Goal: Task Accomplishment & Management: Manage account settings

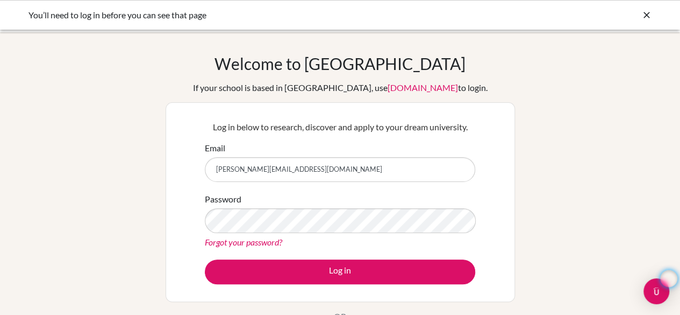
click at [205, 259] on button "Log in" at bounding box center [340, 271] width 270 height 25
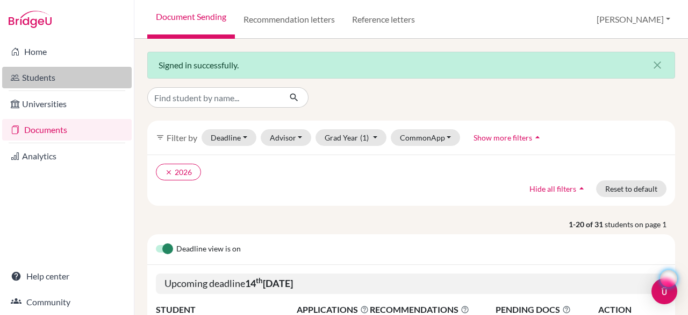
click at [40, 82] on link "Students" at bounding box center [67, 78] width 130 height 22
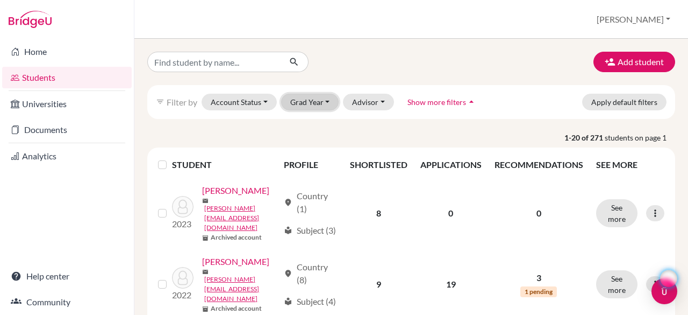
click at [309, 97] on button "Grad Year" at bounding box center [310, 102] width 58 height 17
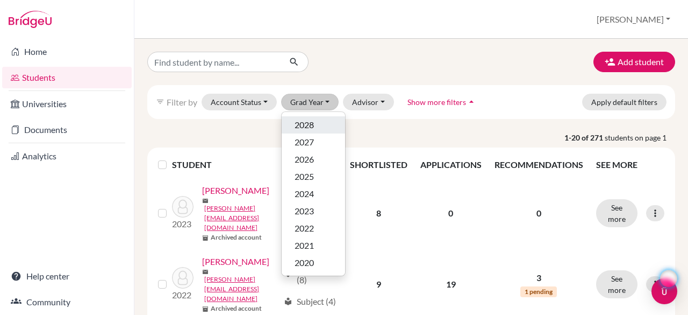
click at [314, 123] on div "2028" at bounding box center [314, 124] width 38 height 13
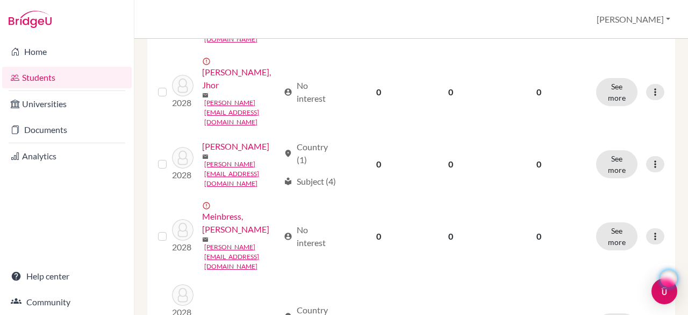
scroll to position [1387, 0]
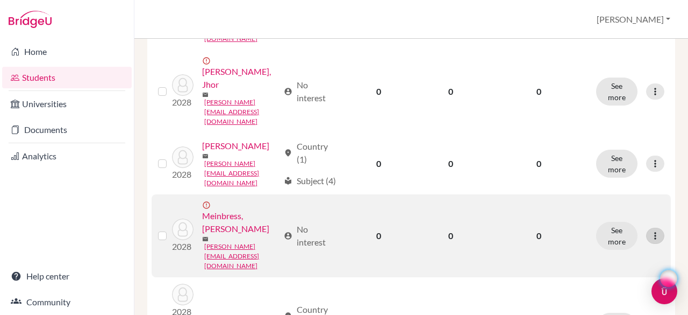
click at [650, 230] on icon at bounding box center [655, 235] width 11 height 11
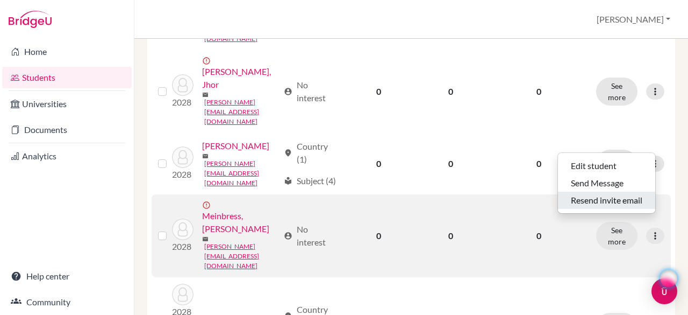
click at [618, 197] on button "Resend invite email" at bounding box center [606, 199] width 97 height 17
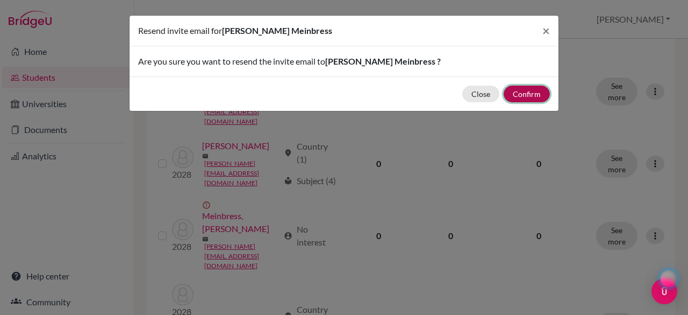
click at [524, 89] on button "Confirm" at bounding box center [527, 93] width 46 height 17
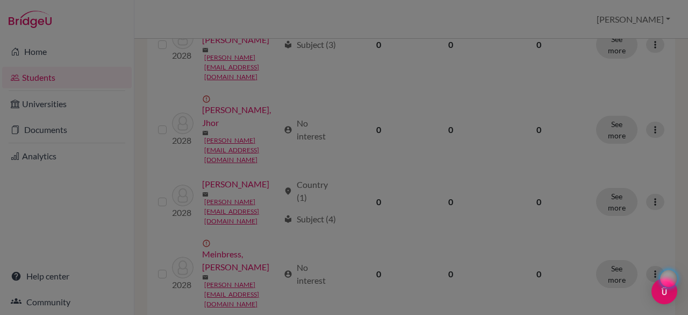
scroll to position [1425, 0]
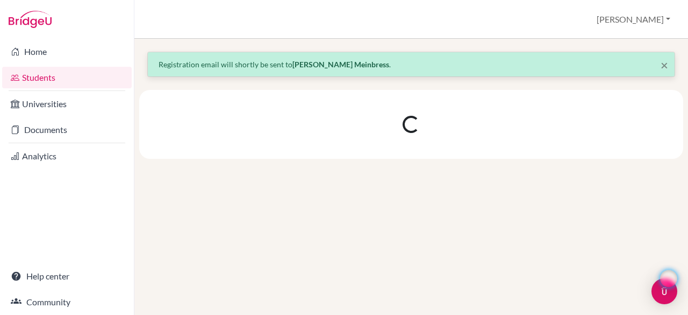
scroll to position [0, 0]
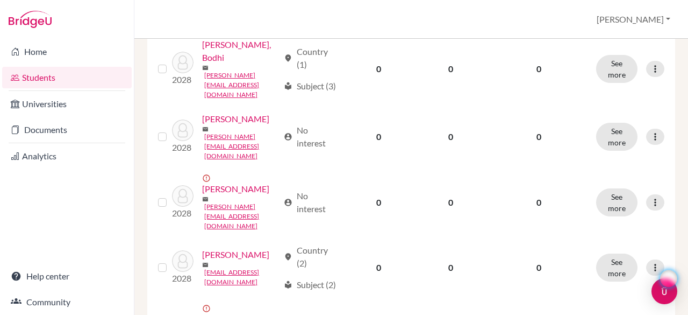
scroll to position [611, 0]
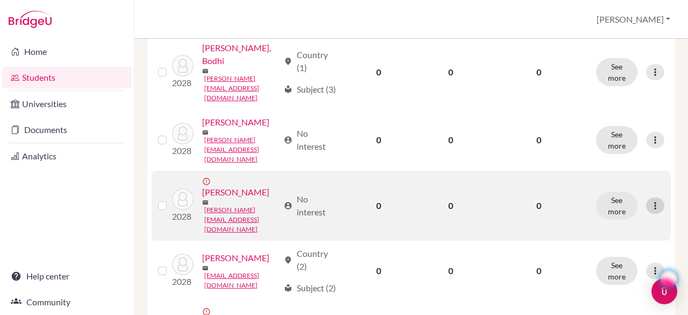
click at [650, 200] on icon at bounding box center [655, 205] width 11 height 11
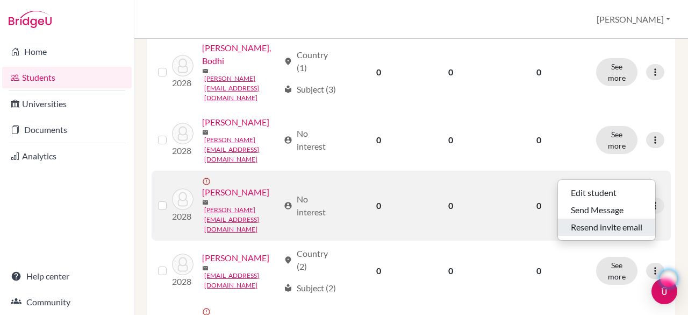
click at [612, 224] on button "Resend invite email" at bounding box center [606, 226] width 97 height 17
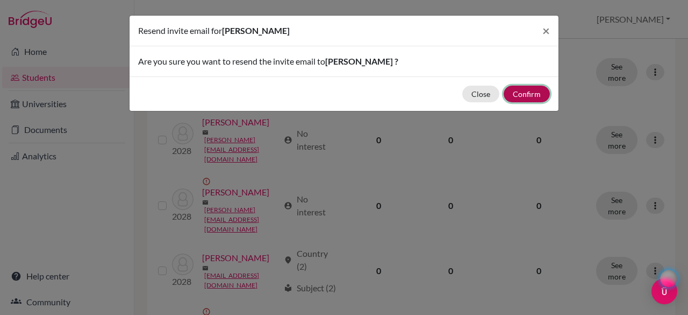
click at [519, 92] on button "Confirm" at bounding box center [527, 93] width 46 height 17
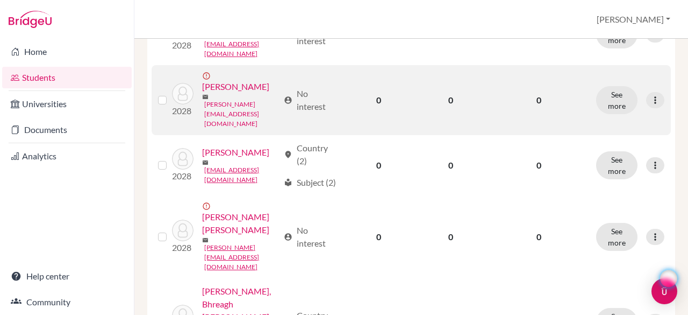
scroll to position [717, 0]
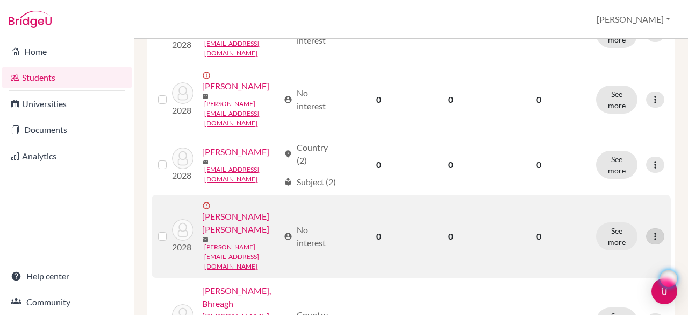
click at [654, 228] on div at bounding box center [655, 236] width 18 height 16
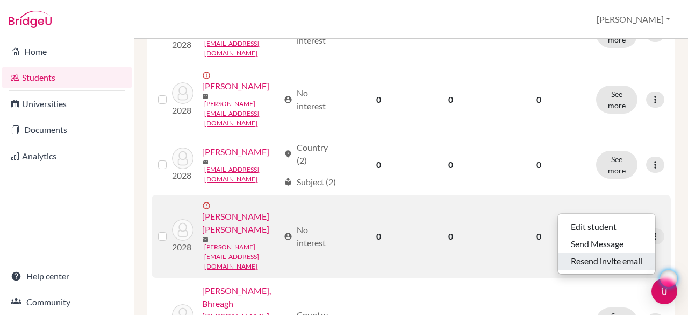
click at [620, 257] on button "Resend invite email" at bounding box center [606, 260] width 97 height 17
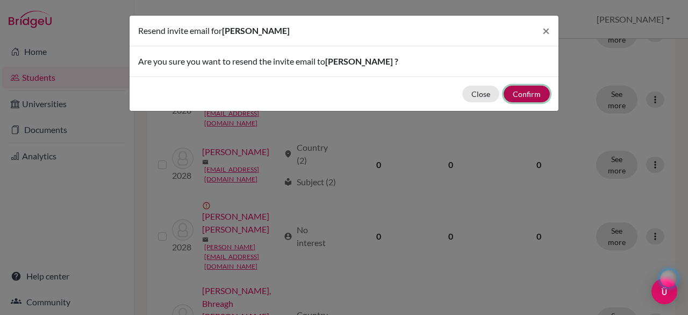
click at [516, 97] on button "Confirm" at bounding box center [527, 93] width 46 height 17
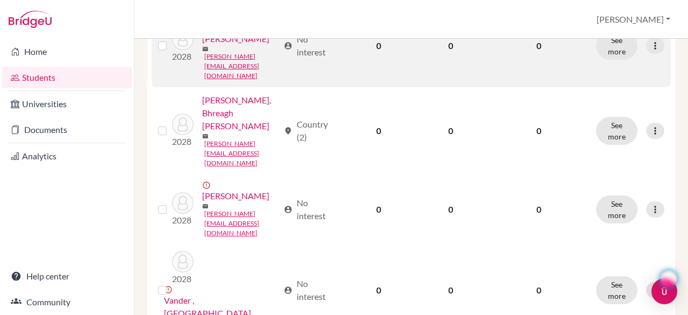
scroll to position [921, 0]
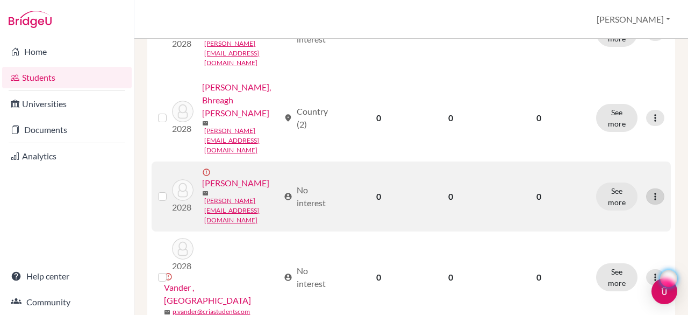
click at [651, 191] on icon at bounding box center [655, 196] width 11 height 11
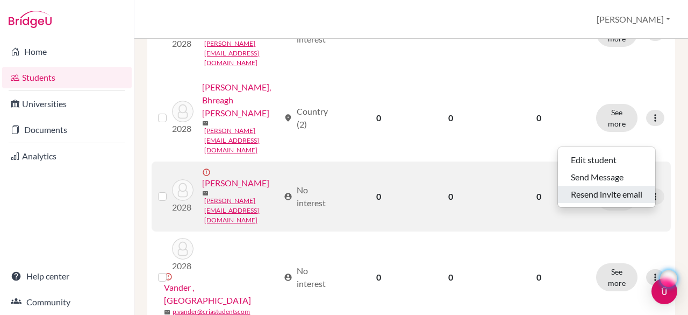
click at [601, 195] on button "Resend invite email" at bounding box center [606, 194] width 97 height 17
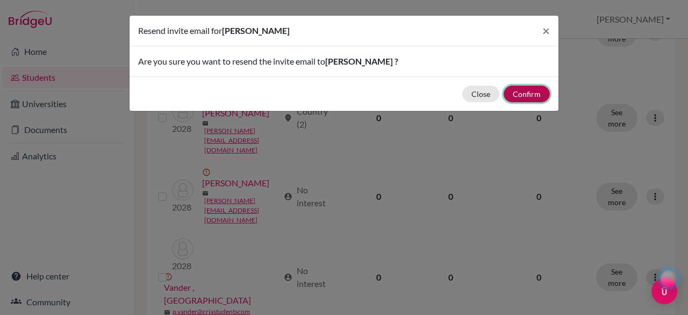
click at [523, 94] on button "Confirm" at bounding box center [527, 93] width 46 height 17
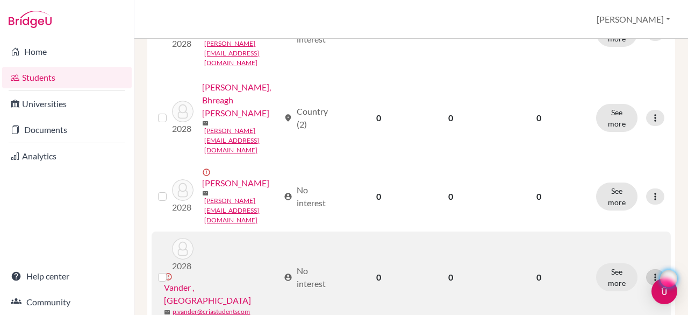
click at [650, 272] on icon at bounding box center [655, 277] width 11 height 11
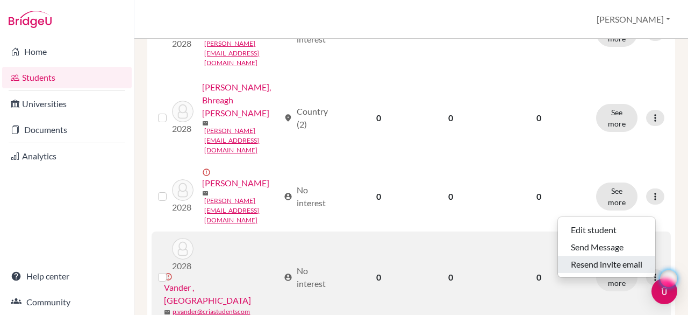
click at [601, 260] on button "Resend invite email" at bounding box center [606, 263] width 97 height 17
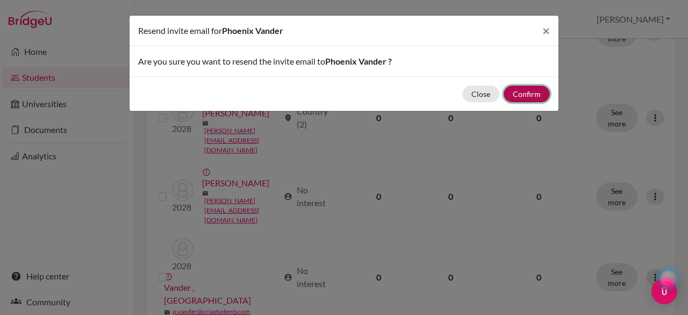
click at [534, 92] on button "Confirm" at bounding box center [527, 93] width 46 height 17
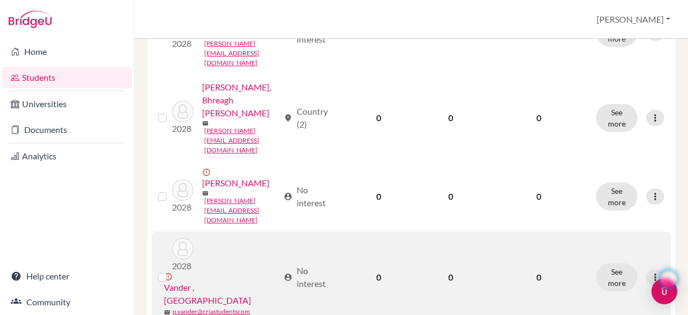
scroll to position [968, 0]
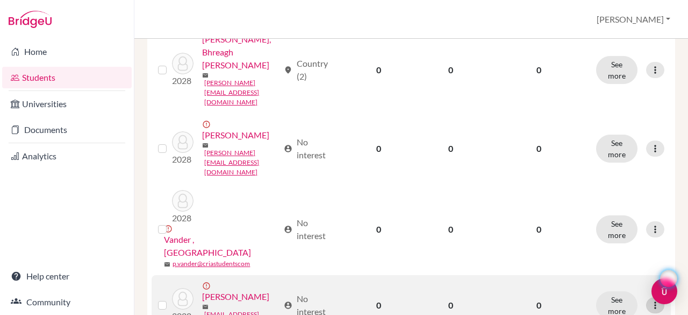
click at [650, 300] on icon at bounding box center [655, 305] width 11 height 11
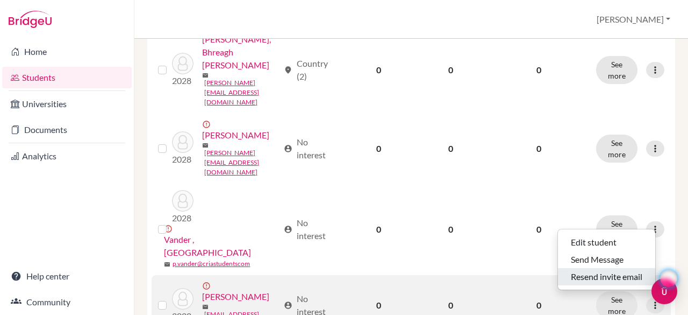
click at [619, 269] on button "Resend invite email" at bounding box center [606, 276] width 97 height 17
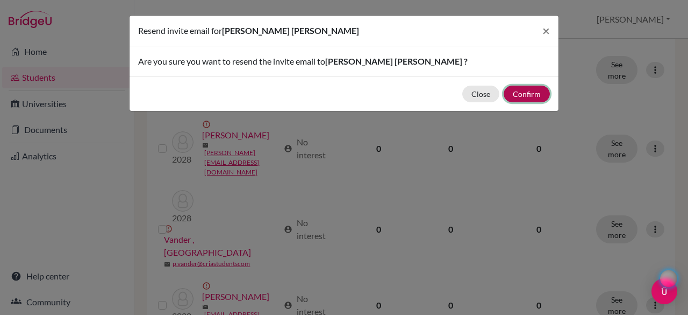
click at [521, 93] on button "Confirm" at bounding box center [527, 93] width 46 height 17
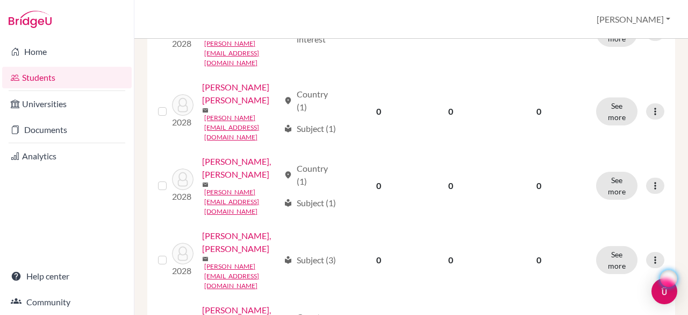
scroll to position [332, 0]
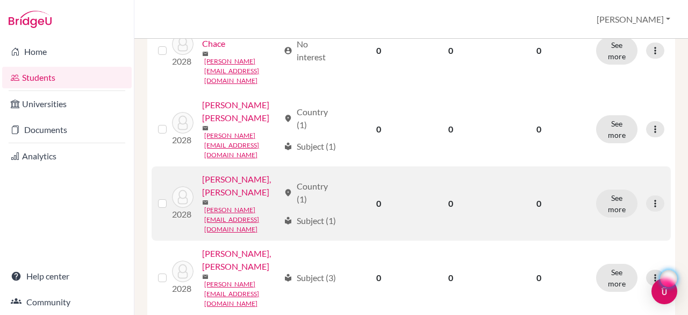
click at [300, 180] on div "location_on Country (1)" at bounding box center [310, 193] width 53 height 26
click at [610, 194] on button "See more" at bounding box center [616, 203] width 41 height 28
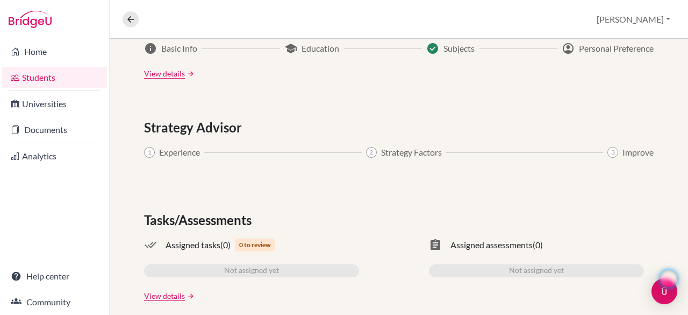
scroll to position [630, 0]
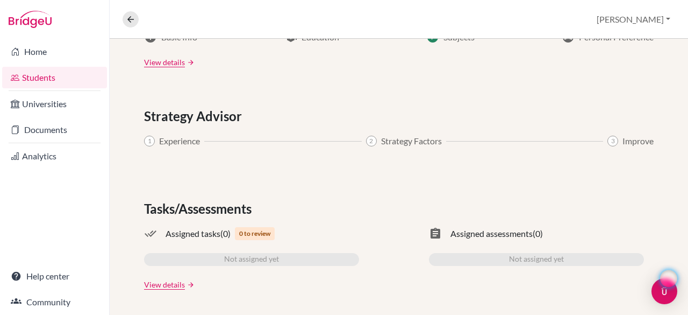
click at [244, 231] on span "0 to review" at bounding box center [255, 233] width 40 height 13
click at [210, 232] on span "Assigned tasks" at bounding box center [193, 233] width 55 height 13
click at [50, 80] on link "Students" at bounding box center [54, 78] width 105 height 22
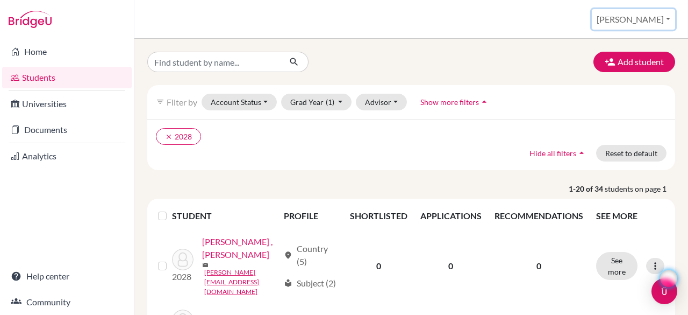
click at [664, 21] on button "[PERSON_NAME]" at bounding box center [633, 19] width 83 height 20
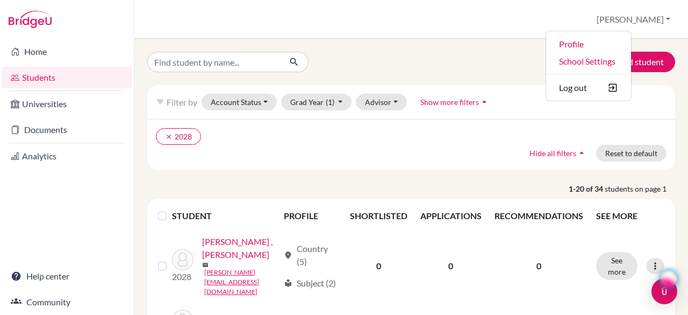
click at [503, 54] on div "Add student" at bounding box center [411, 62] width 544 height 20
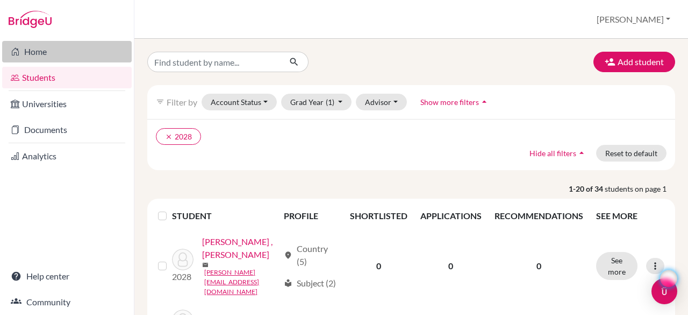
click at [46, 51] on link "Home" at bounding box center [67, 52] width 130 height 22
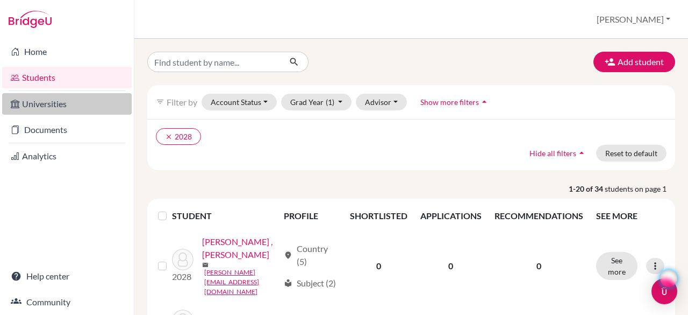
click at [48, 110] on link "Universities" at bounding box center [67, 104] width 130 height 22
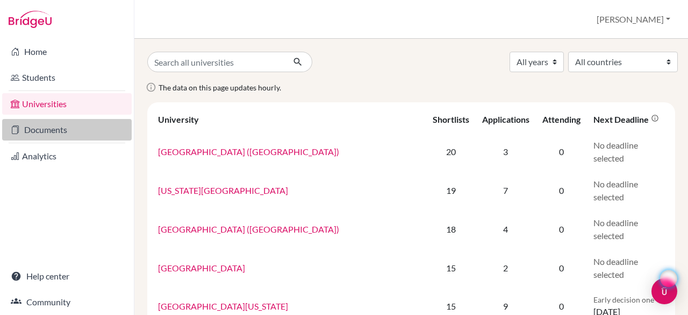
click at [60, 134] on link "Documents" at bounding box center [67, 130] width 130 height 22
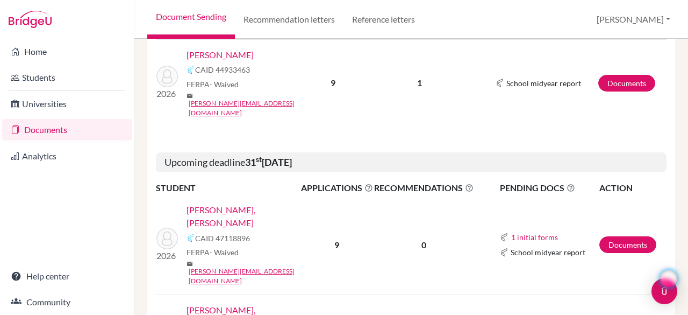
scroll to position [407, 0]
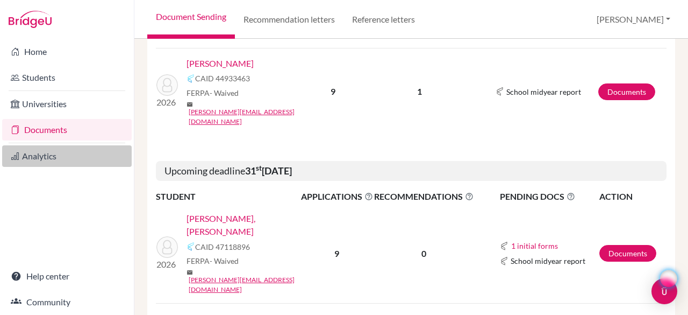
click at [28, 150] on link "Analytics" at bounding box center [67, 156] width 130 height 22
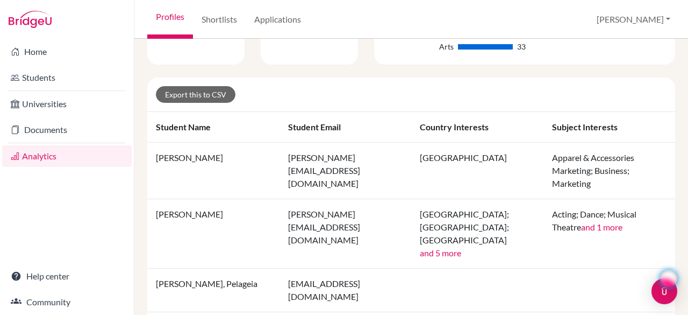
scroll to position [210, 0]
click at [530, 211] on td "[GEOGRAPHIC_DATA]; [GEOGRAPHIC_DATA]; [GEOGRAPHIC_DATA] and 5 more" at bounding box center [477, 233] width 132 height 69
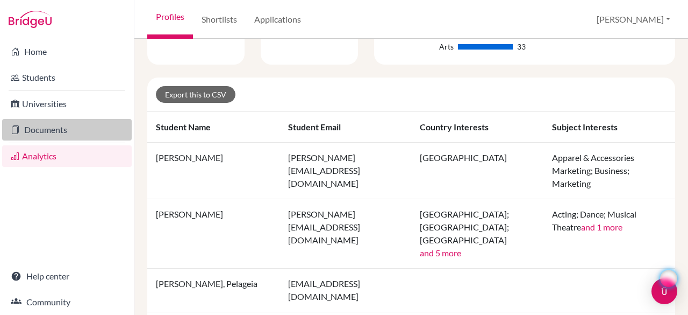
click at [47, 125] on link "Documents" at bounding box center [67, 130] width 130 height 22
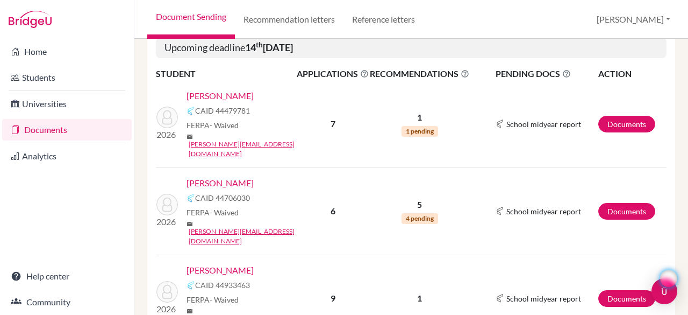
scroll to position [201, 0]
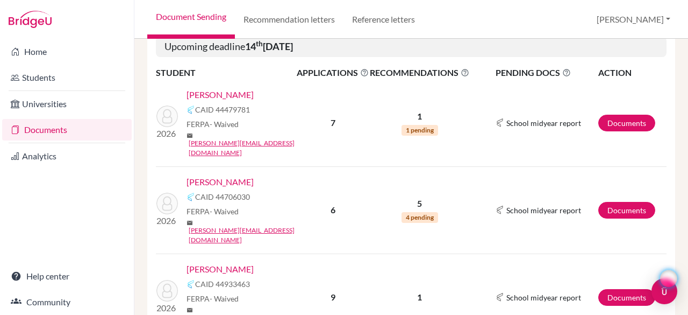
click at [429, 113] on td "1 1 pending" at bounding box center [419, 123] width 101 height 87
click at [607, 115] on link "Documents" at bounding box center [626, 123] width 57 height 17
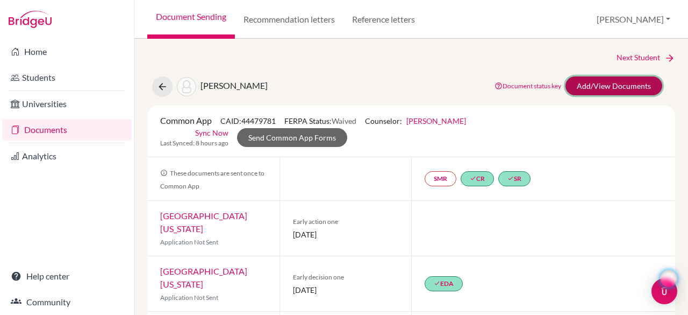
click at [629, 88] on link "Add/View Documents" at bounding box center [614, 85] width 97 height 19
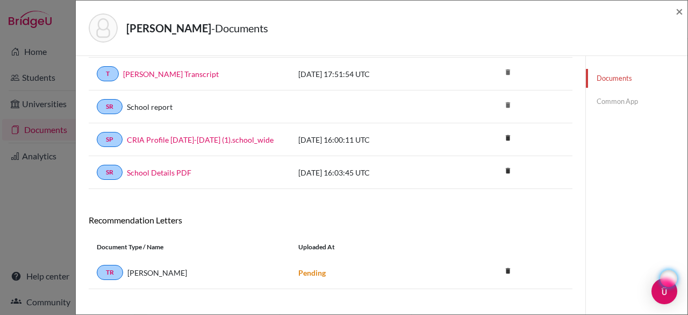
scroll to position [125, 0]
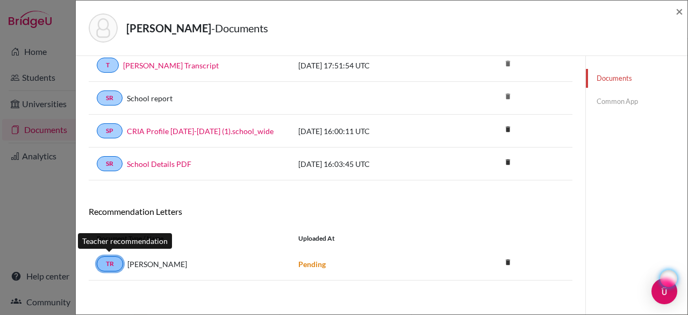
click at [116, 260] on link "TR" at bounding box center [110, 263] width 26 height 15
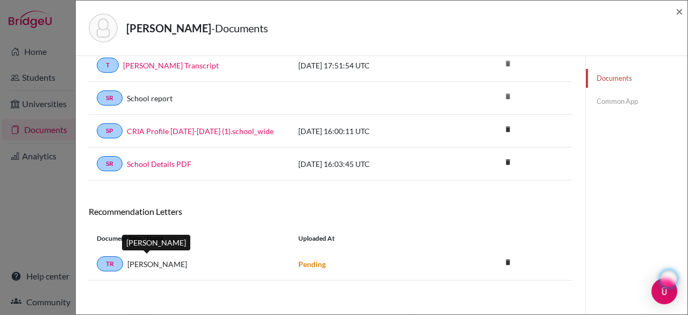
click at [147, 259] on span "Goran Yabar" at bounding box center [157, 263] width 60 height 11
click at [621, 101] on link "Common App" at bounding box center [637, 101] width 102 height 19
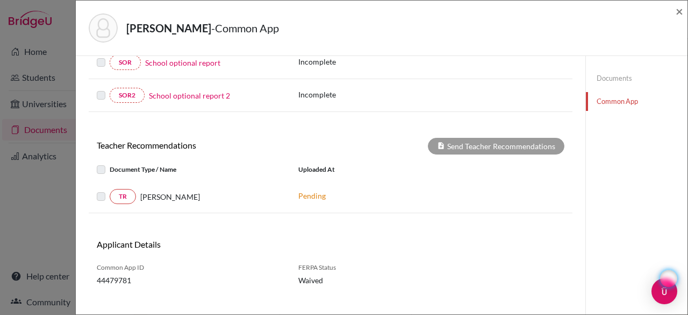
scroll to position [355, 0]
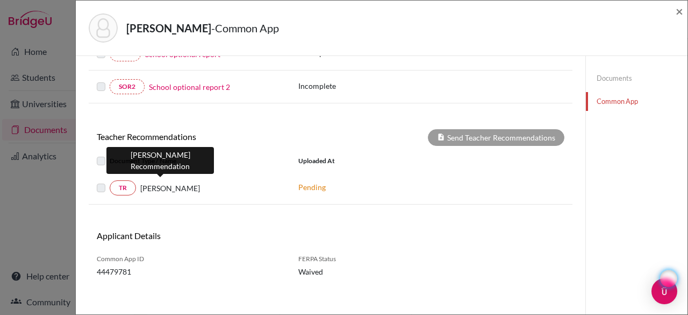
click at [166, 182] on span "Goran Yabar" at bounding box center [170, 187] width 60 height 11
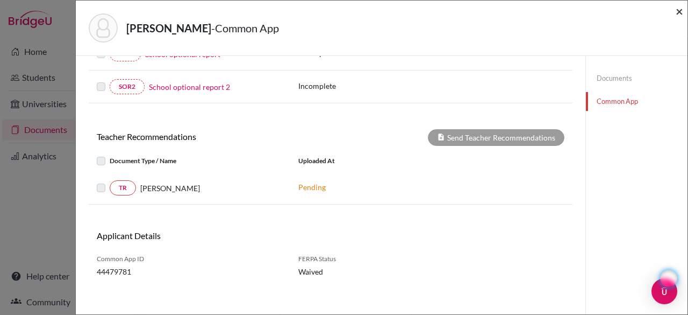
click at [681, 15] on span "×" at bounding box center [680, 11] width 8 height 16
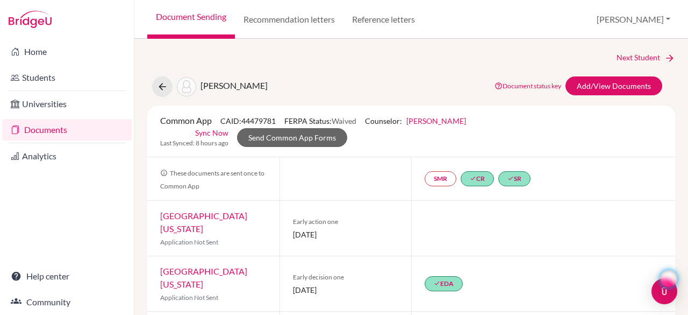
click at [80, 123] on link "Documents" at bounding box center [67, 130] width 130 height 22
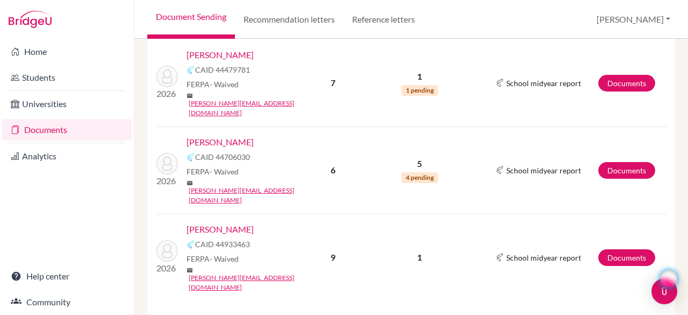
scroll to position [274, 0]
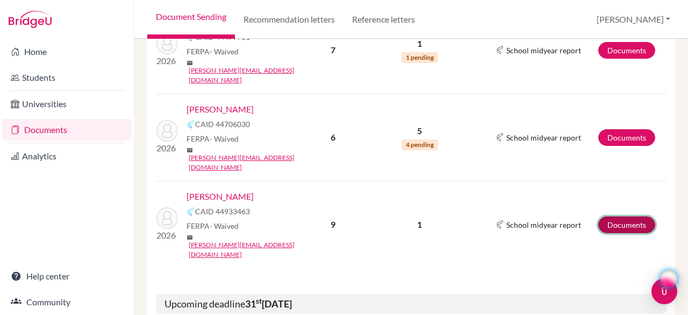
click at [607, 216] on link "Documents" at bounding box center [626, 224] width 57 height 17
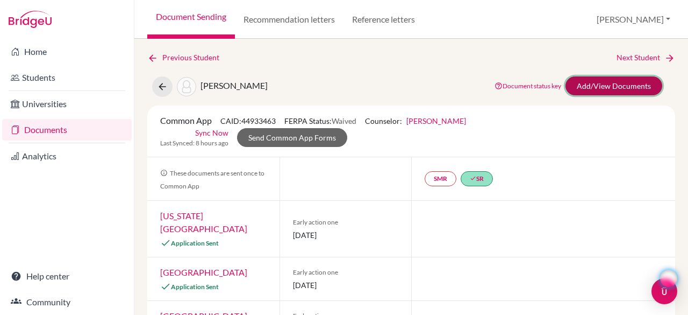
click at [615, 84] on link "Add/View Documents" at bounding box center [614, 85] width 97 height 19
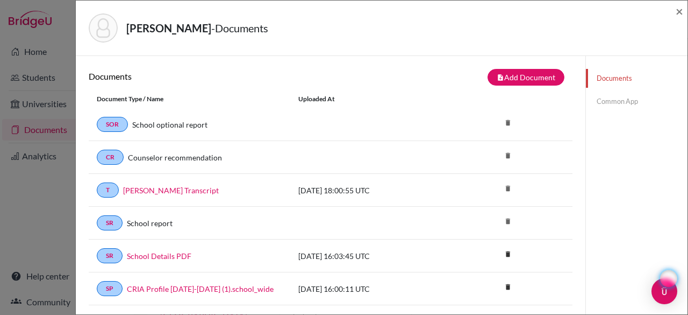
click at [618, 102] on link "Common App" at bounding box center [637, 101] width 102 height 19
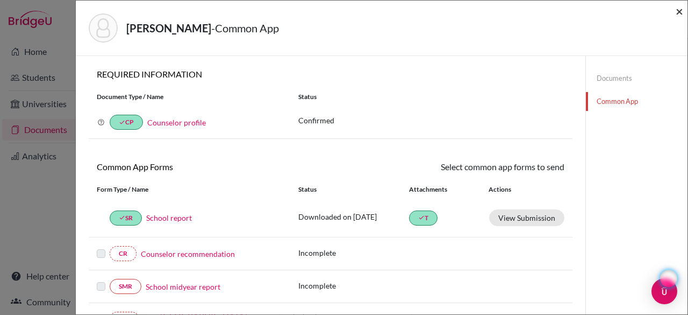
click at [679, 13] on span "×" at bounding box center [680, 11] width 8 height 16
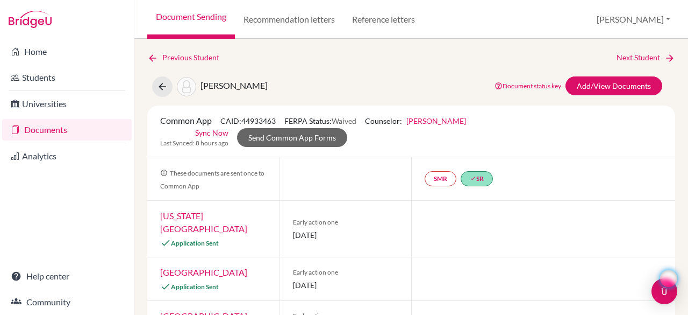
click at [66, 131] on link "Documents" at bounding box center [67, 130] width 130 height 22
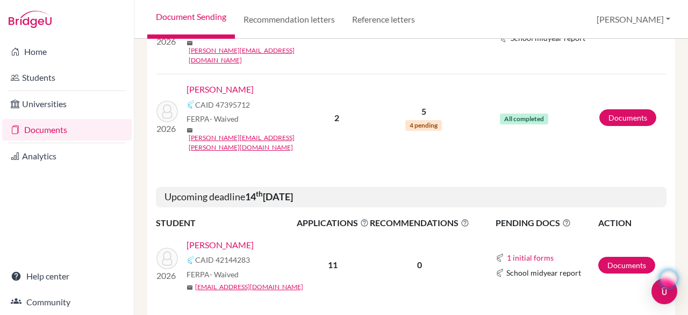
scroll to position [823, 0]
